Goal: Task Accomplishment & Management: Manage account settings

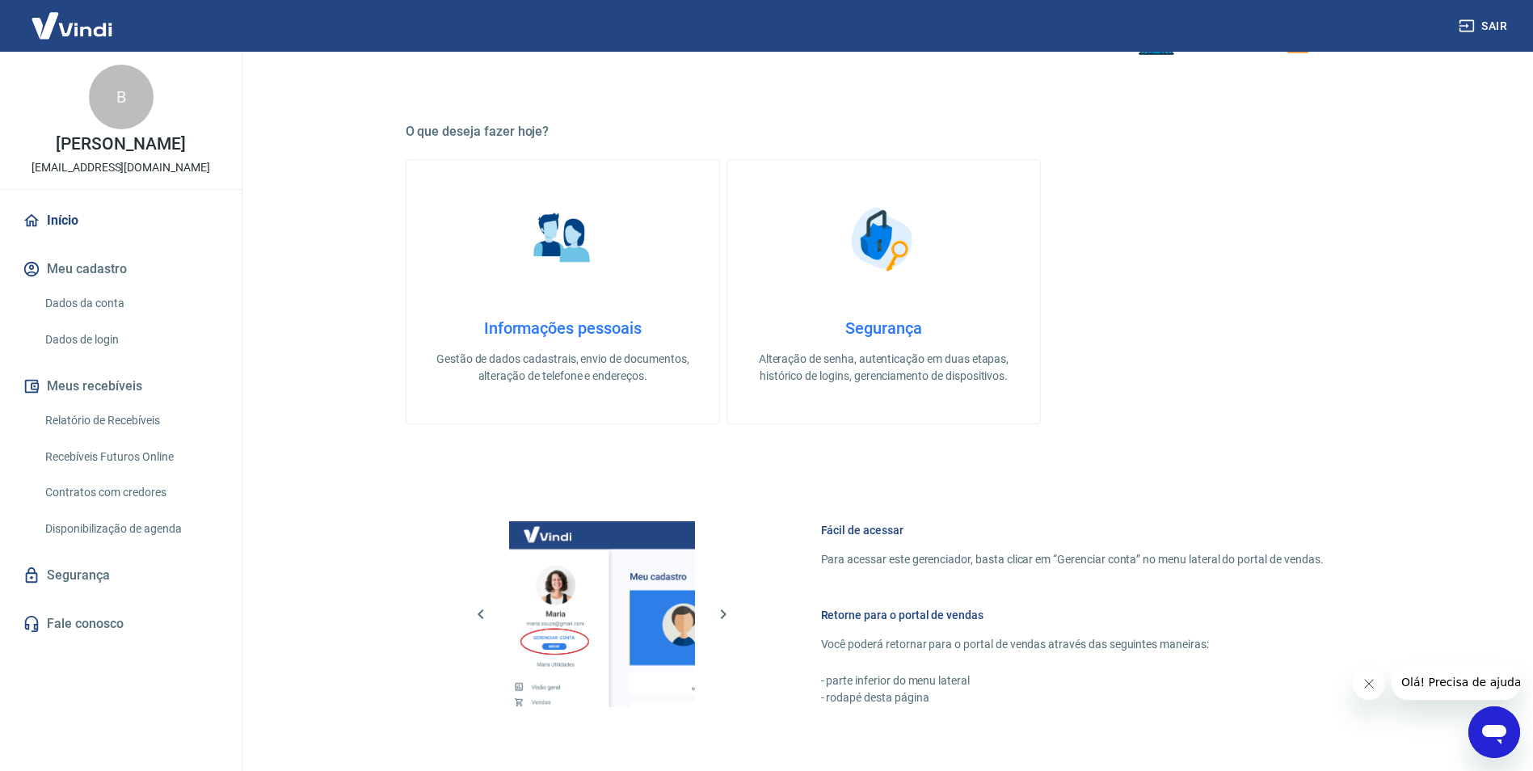
scroll to position [656, 0]
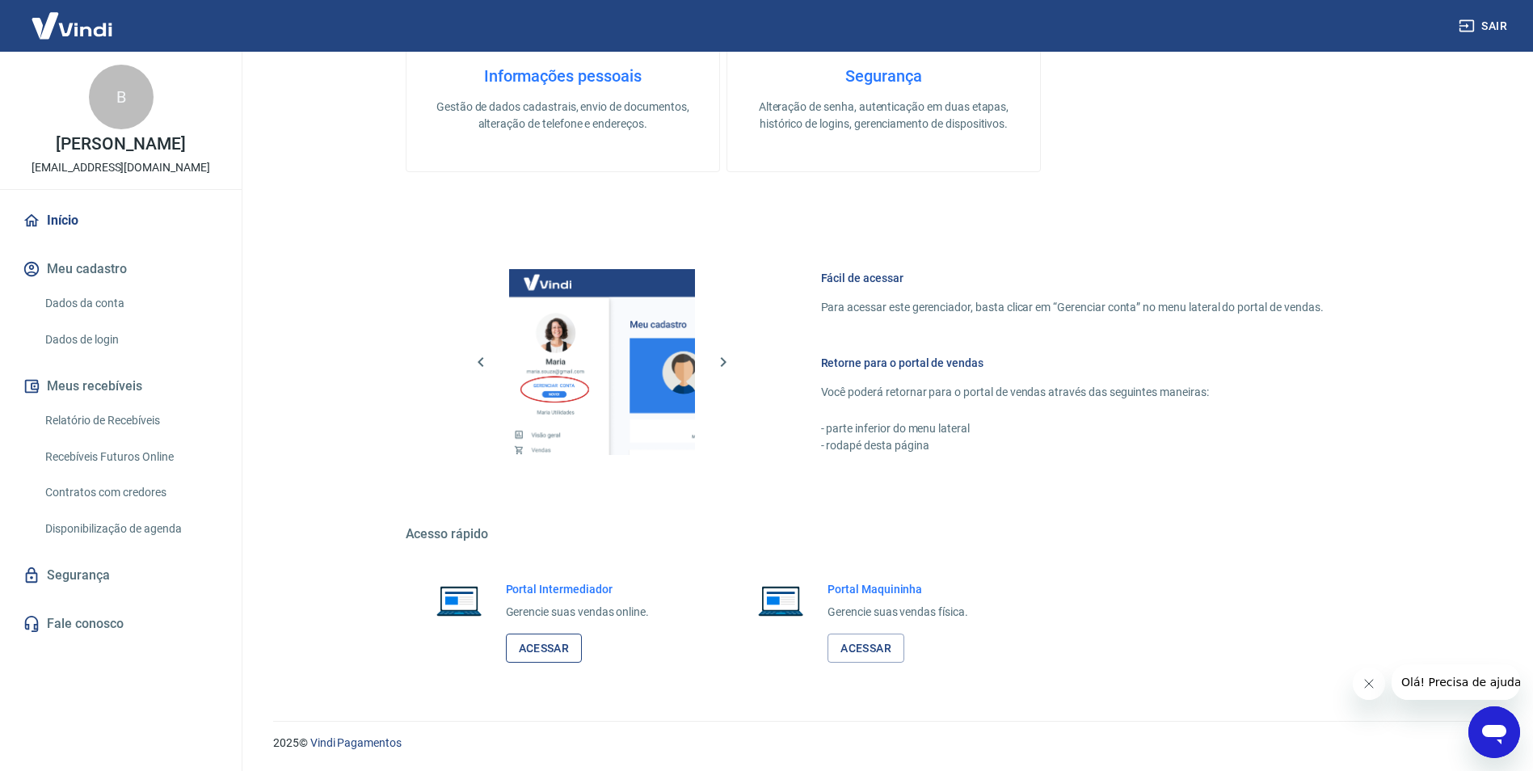
click at [535, 649] on link "Acessar" at bounding box center [544, 648] width 77 height 30
